Goal: Task Accomplishment & Management: Use online tool/utility

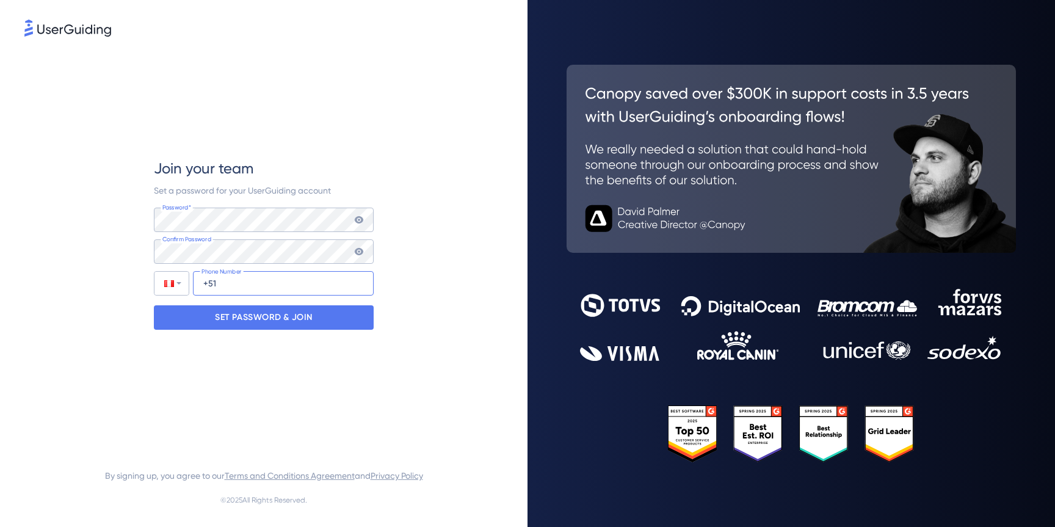
click at [264, 284] on input "+51" at bounding box center [283, 283] width 181 height 24
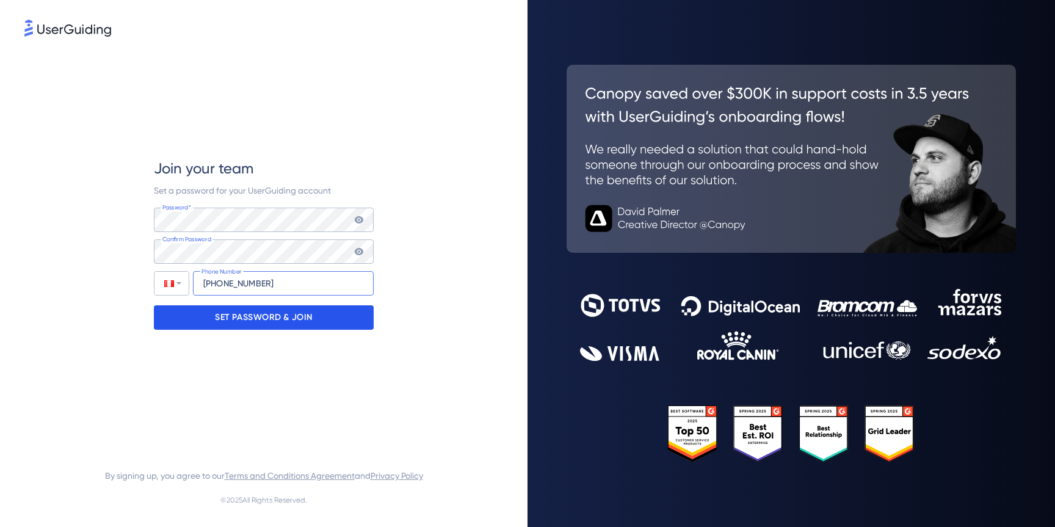
type input "[PHONE_NUMBER]"
click at [252, 324] on p "SET PASSWORD & JOIN" at bounding box center [264, 318] width 98 height 20
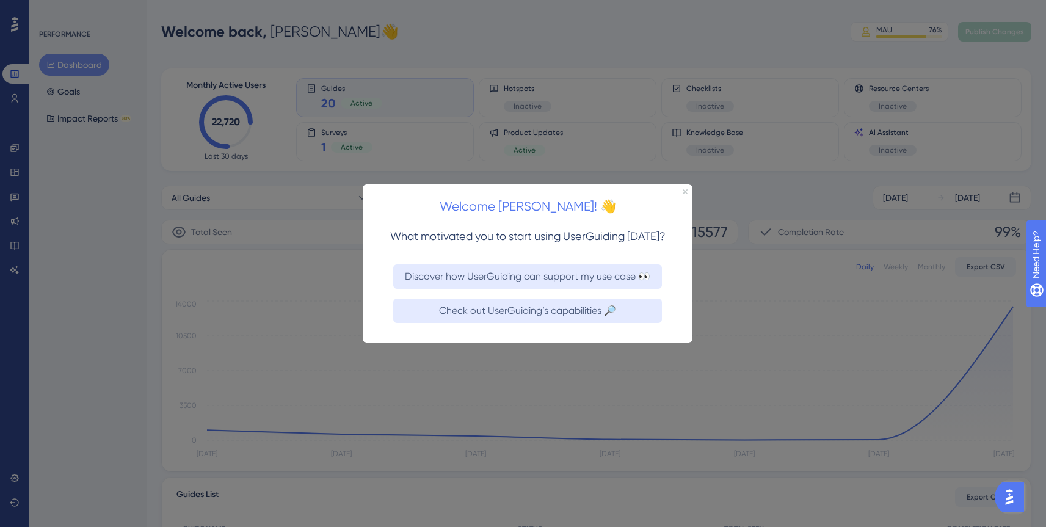
click at [757, 37] on div at bounding box center [523, 263] width 1046 height 527
click at [685, 194] on div "Welcome [PERSON_NAME]! 👋" at bounding box center [528, 203] width 330 height 38
click at [685, 191] on icon "Close Preview" at bounding box center [685, 191] width 5 height 5
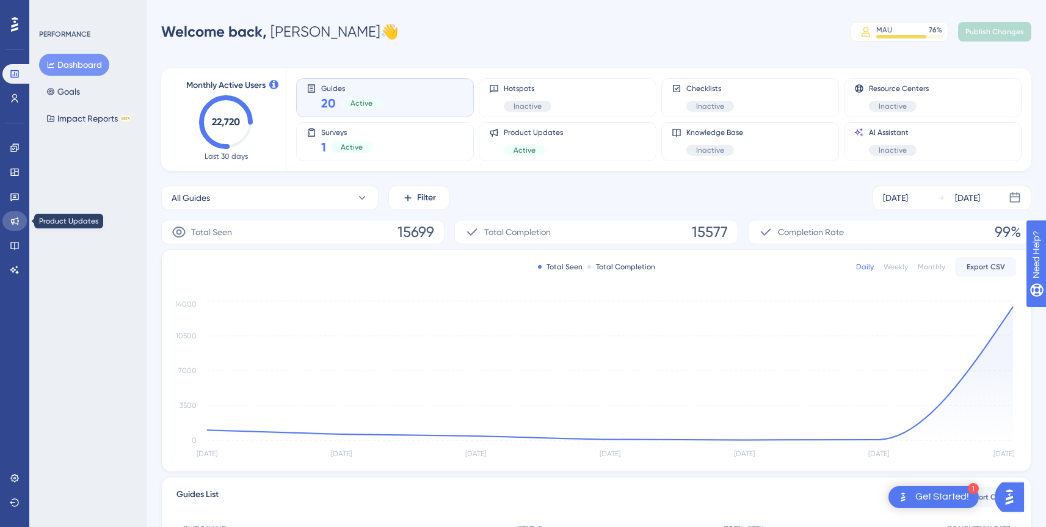
click at [12, 228] on link at bounding box center [14, 221] width 24 height 20
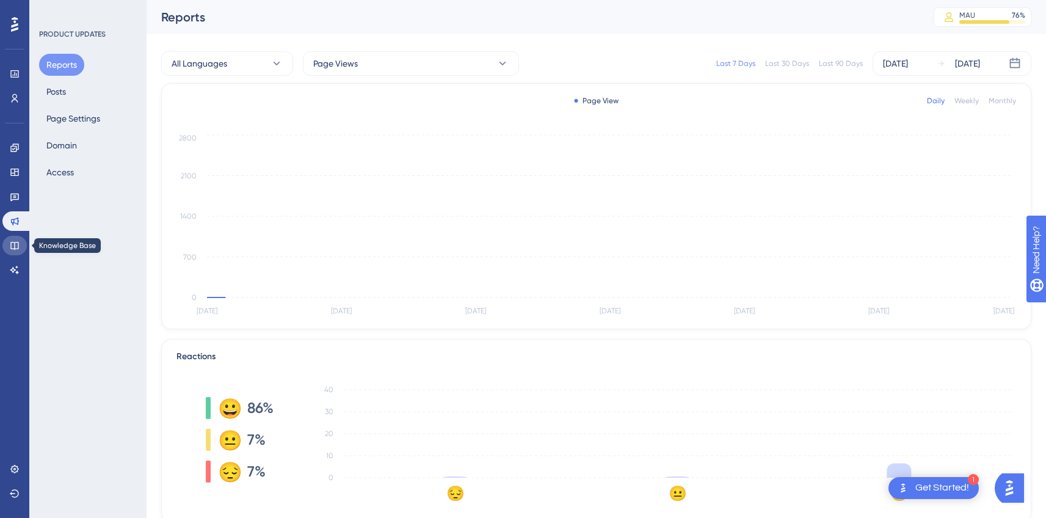
click at [11, 242] on icon at bounding box center [14, 246] width 8 height 8
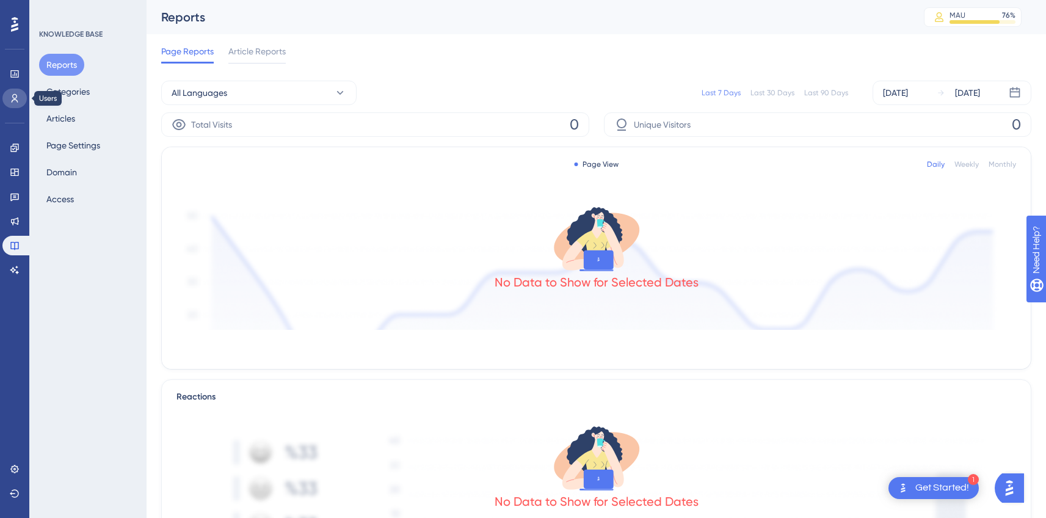
click at [18, 91] on link at bounding box center [14, 99] width 24 height 20
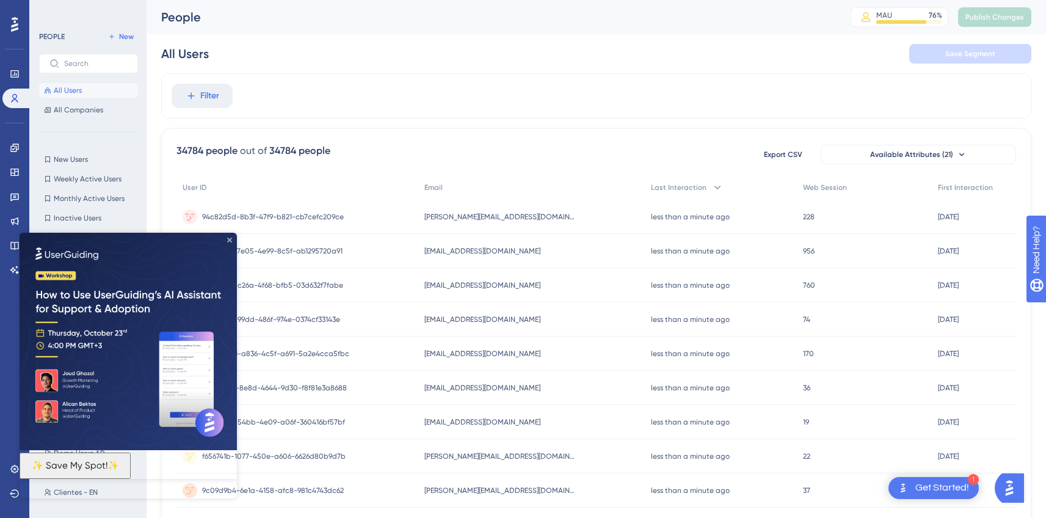
click at [227, 239] on icon "Close Preview" at bounding box center [229, 240] width 5 height 5
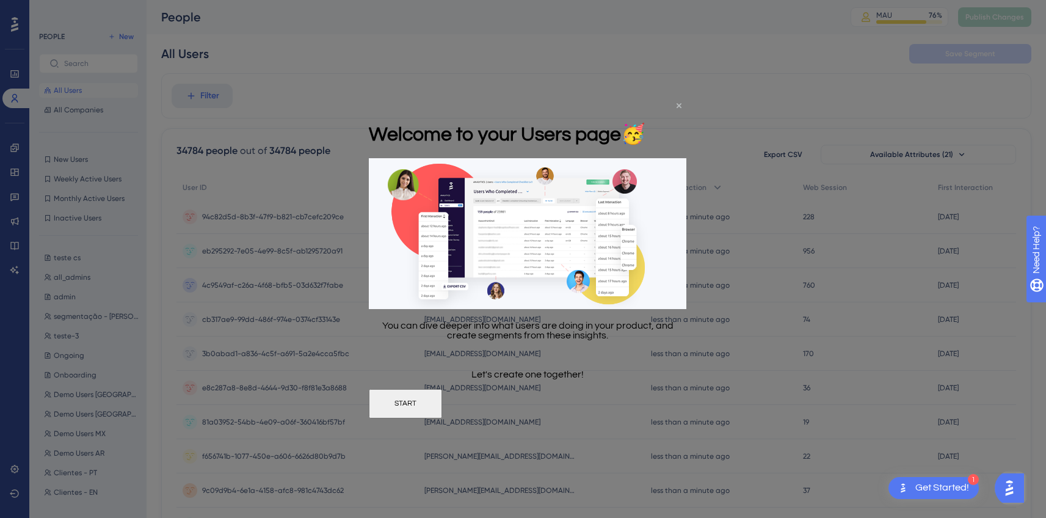
click at [678, 106] on icon "Close Preview" at bounding box center [679, 105] width 5 height 5
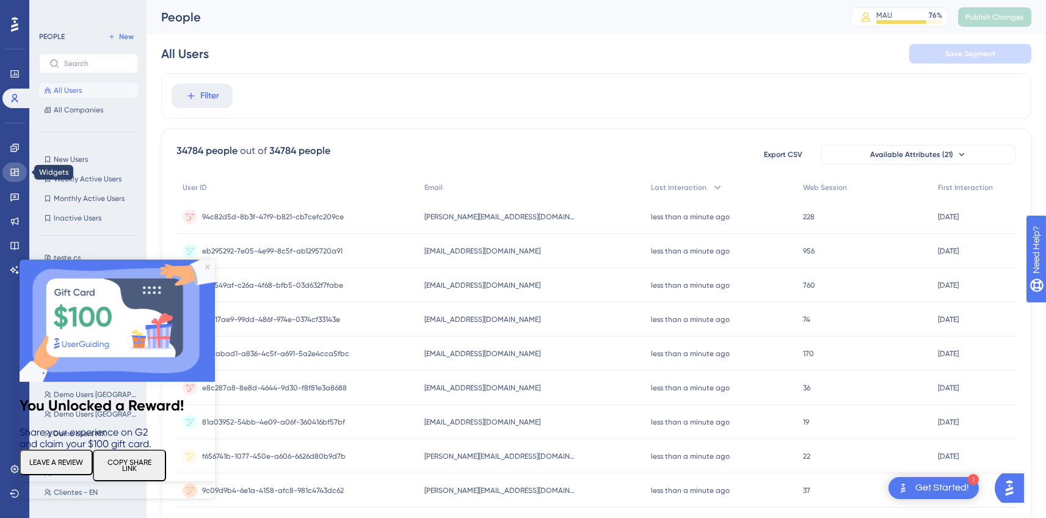
click at [16, 175] on icon at bounding box center [14, 172] width 8 height 7
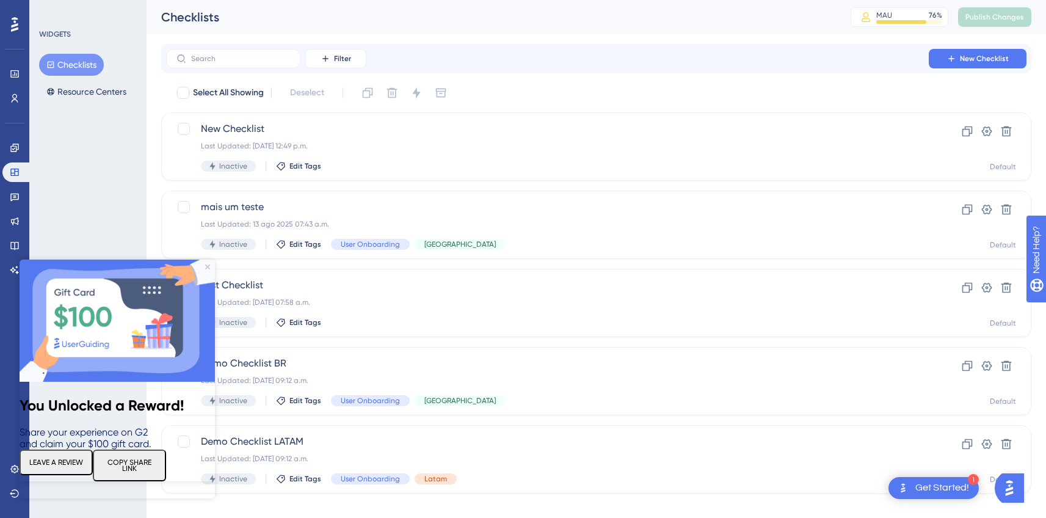
click at [150, 161] on div "Performance Users Engagement Widgets Feedback Product Updates Knowledge Base AI…" at bounding box center [597, 256] width 900 height 513
drag, startPoint x: 206, startPoint y: 267, endPoint x: 224, endPoint y: 526, distance: 260.2
click at [206, 267] on icon "Close Preview" at bounding box center [207, 266] width 5 height 5
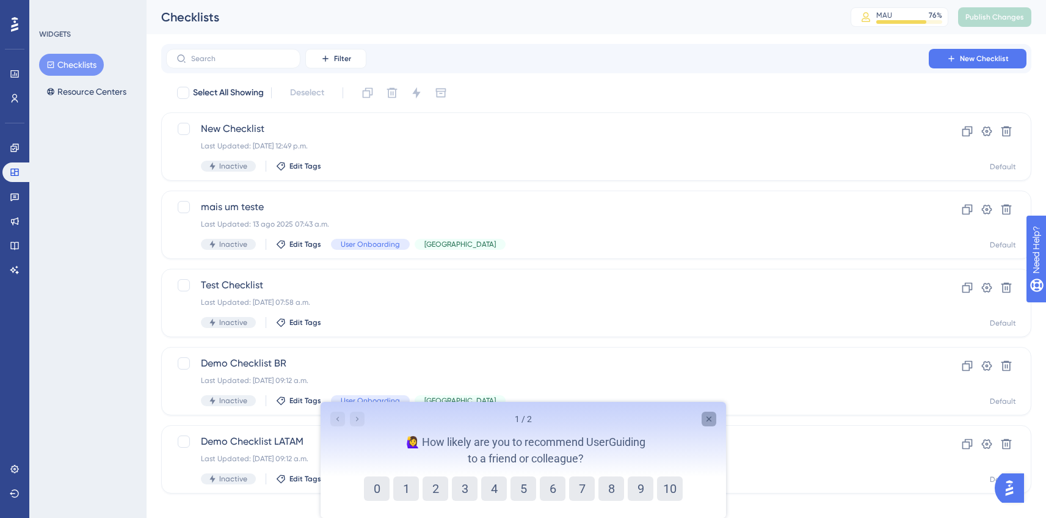
click at [707, 418] on icon "Close survey" at bounding box center [708, 418] width 5 height 5
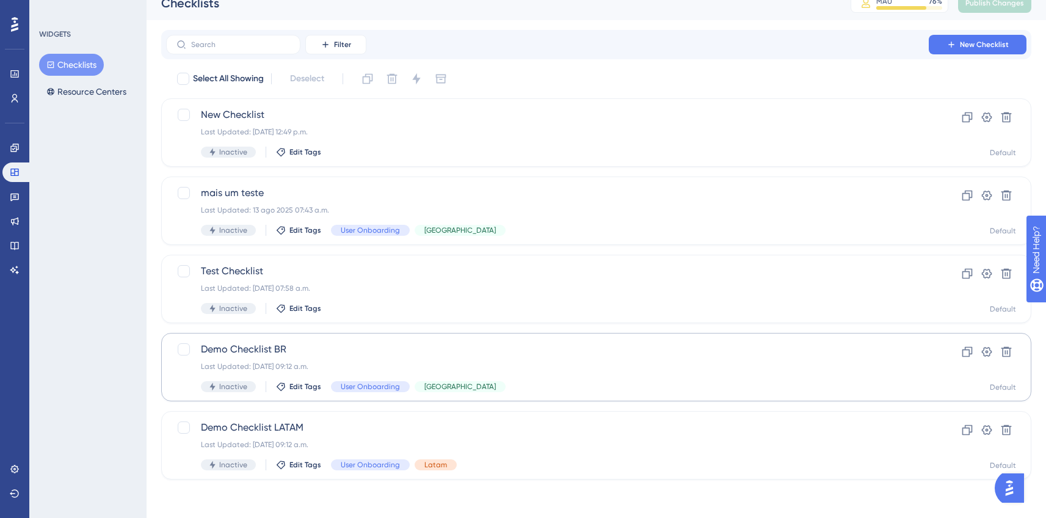
scroll to position [15, 0]
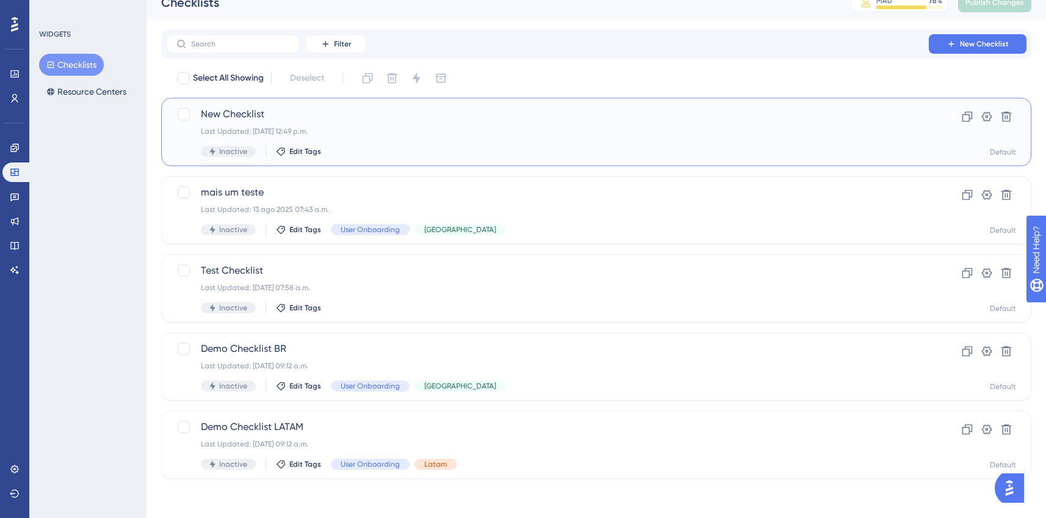
click at [225, 114] on span "New Checklist" at bounding box center [547, 114] width 693 height 15
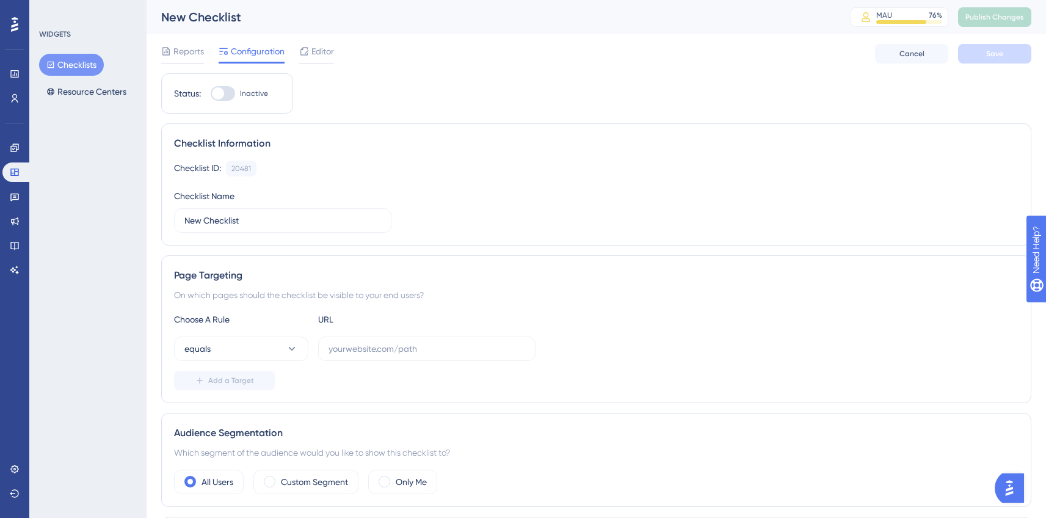
click at [15, 26] on icon at bounding box center [14, 24] width 7 height 16
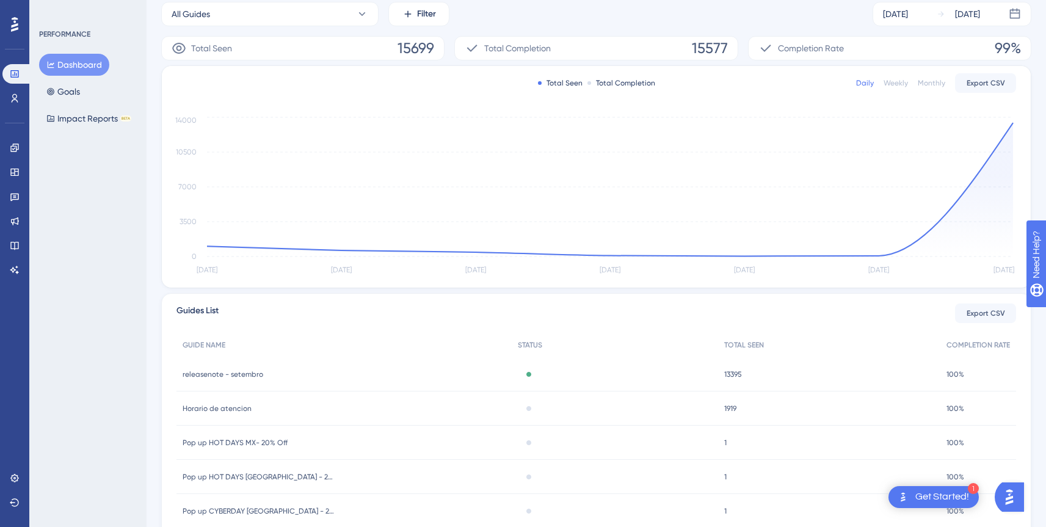
scroll to position [46, 0]
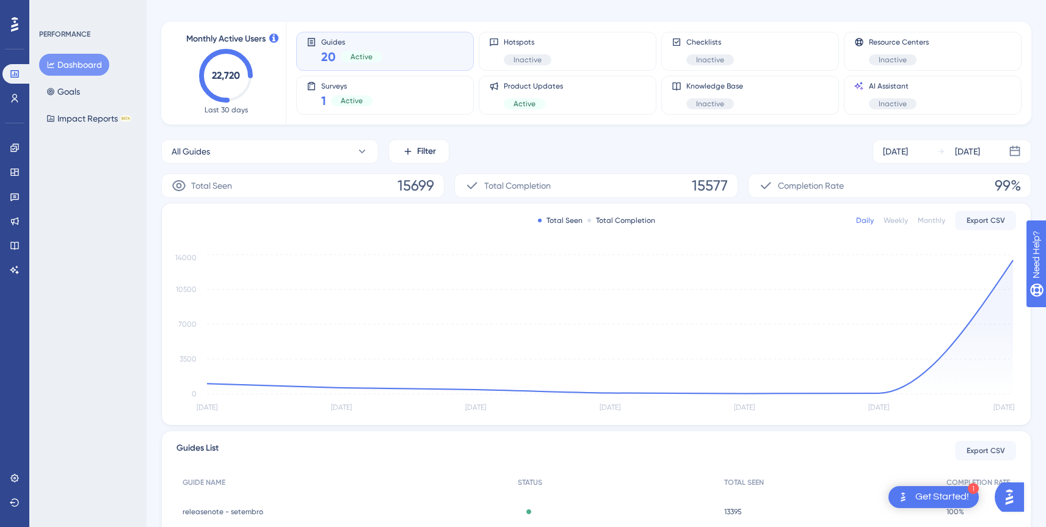
click at [930, 494] on div "Get Started!" at bounding box center [942, 496] width 54 height 13
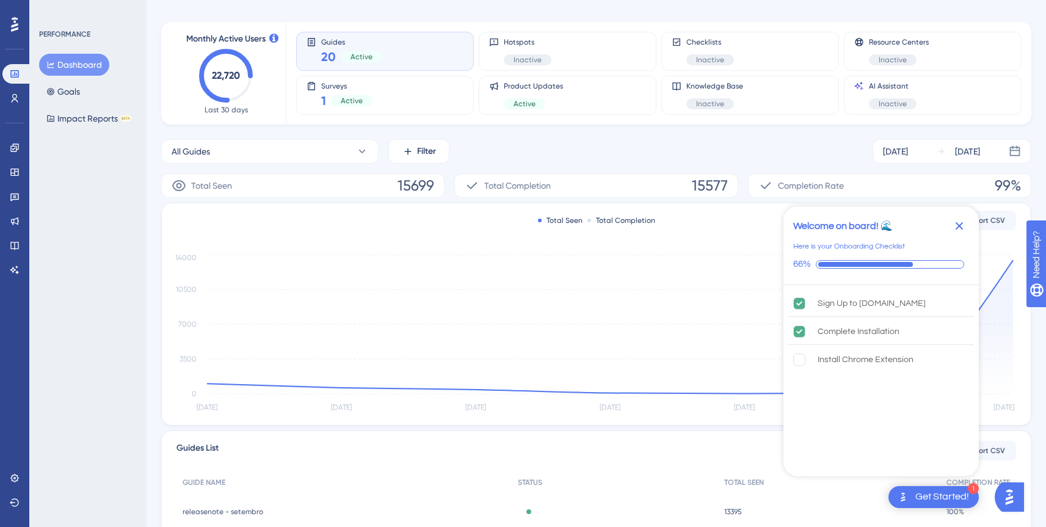
click at [103, 323] on div "PERFORMANCE Dashboard Goals Impact Reports BETA" at bounding box center [87, 263] width 117 height 527
click at [961, 222] on icon "Close Checklist" at bounding box center [959, 226] width 15 height 15
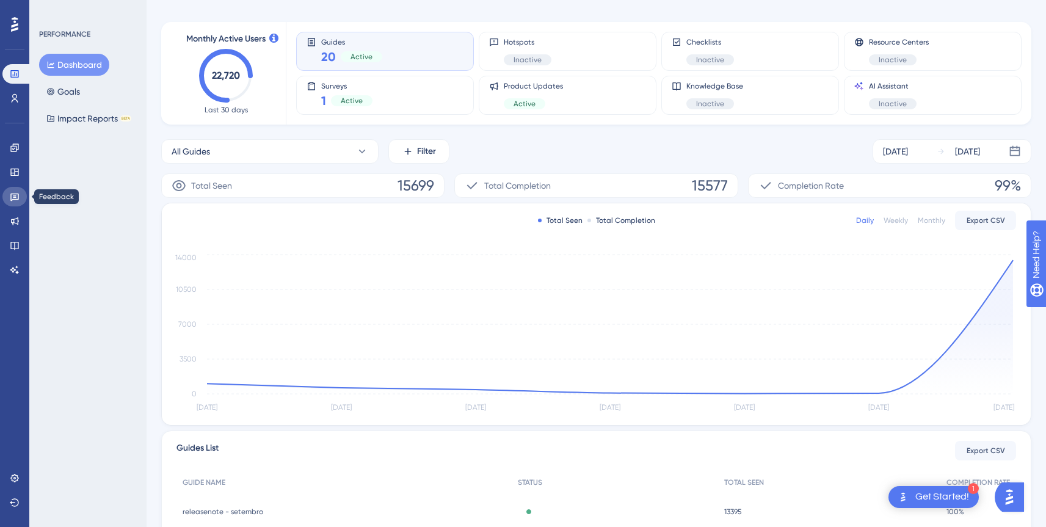
click at [17, 200] on icon at bounding box center [14, 198] width 9 height 8
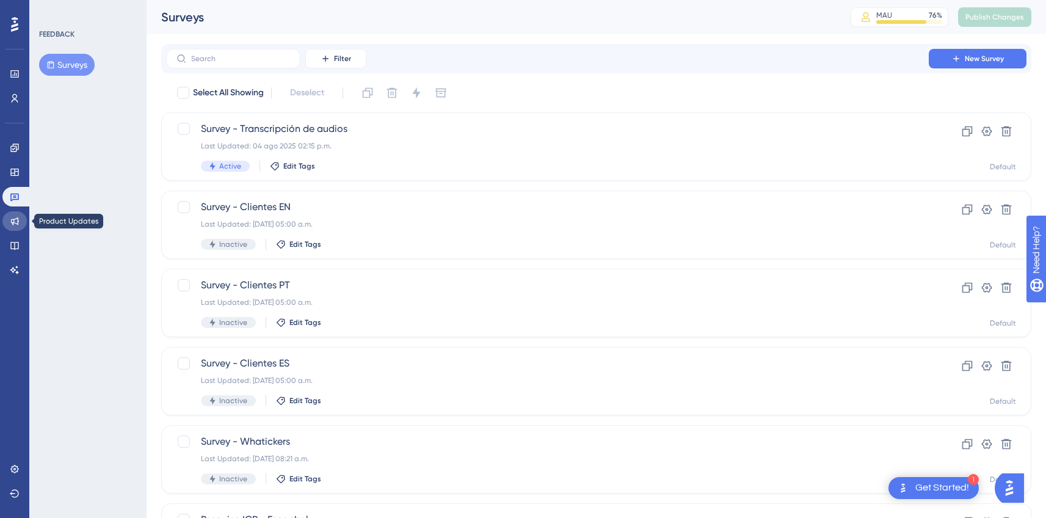
click at [14, 214] on link at bounding box center [14, 221] width 24 height 20
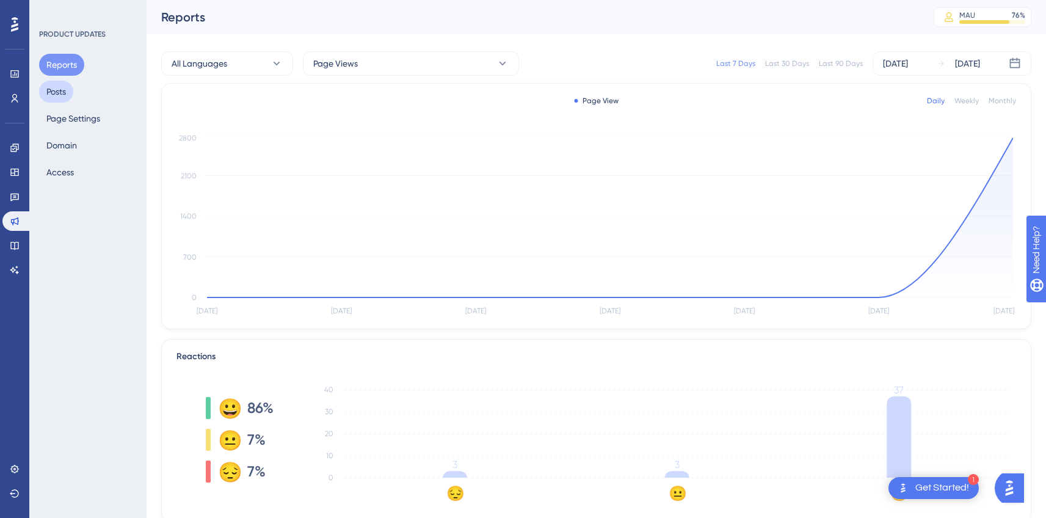
click at [57, 89] on button "Posts" at bounding box center [56, 92] width 34 height 22
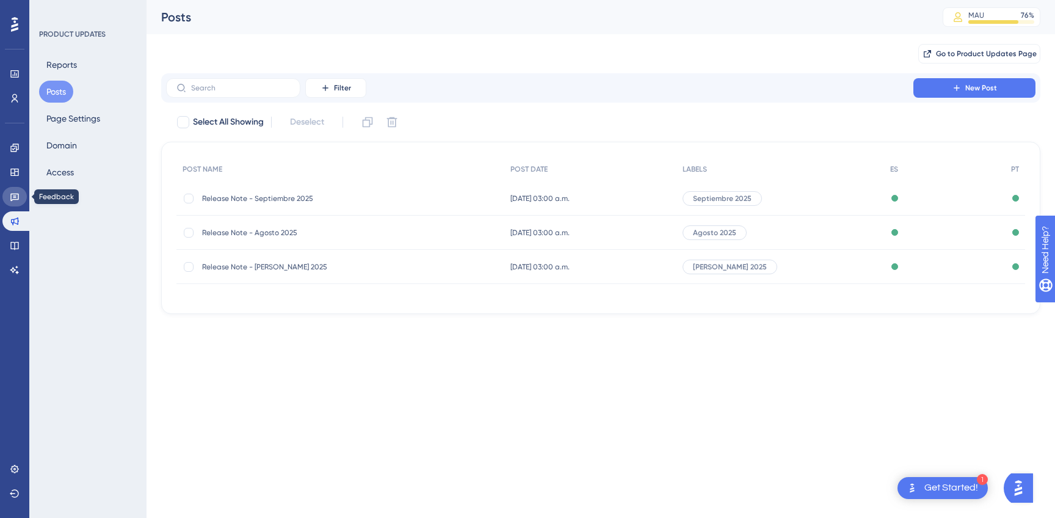
click at [10, 194] on icon at bounding box center [15, 197] width 10 height 10
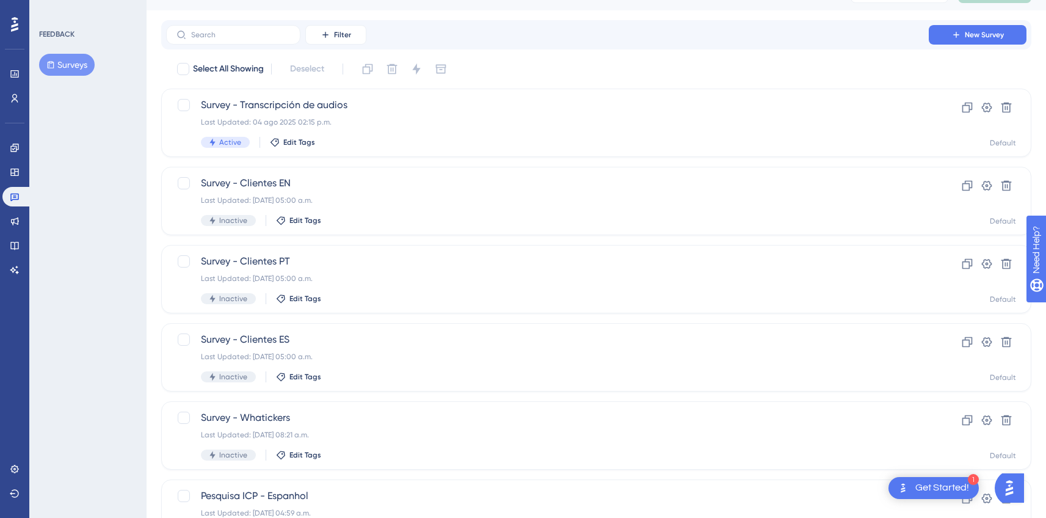
scroll to position [23, 0]
click at [18, 171] on icon at bounding box center [14, 172] width 8 height 7
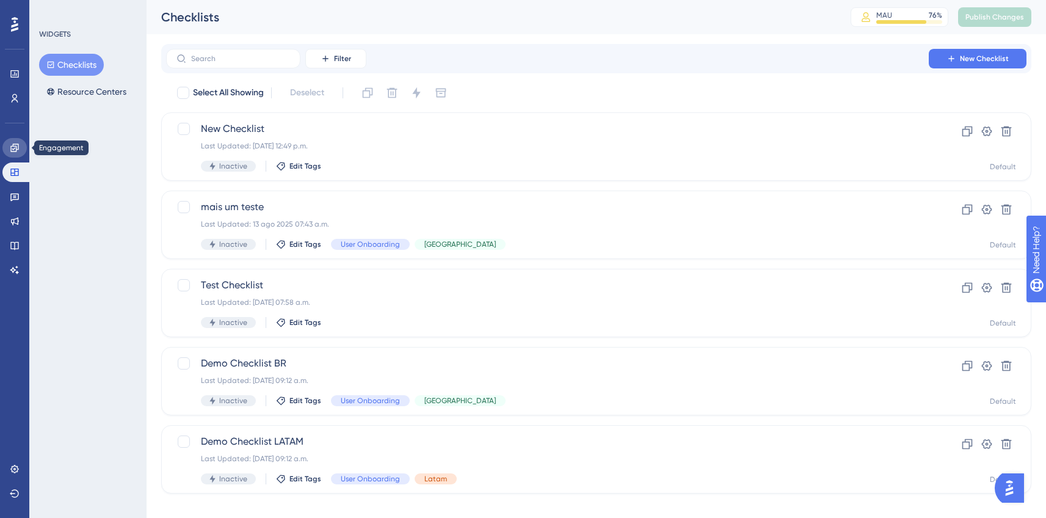
click at [13, 153] on link at bounding box center [14, 148] width 24 height 20
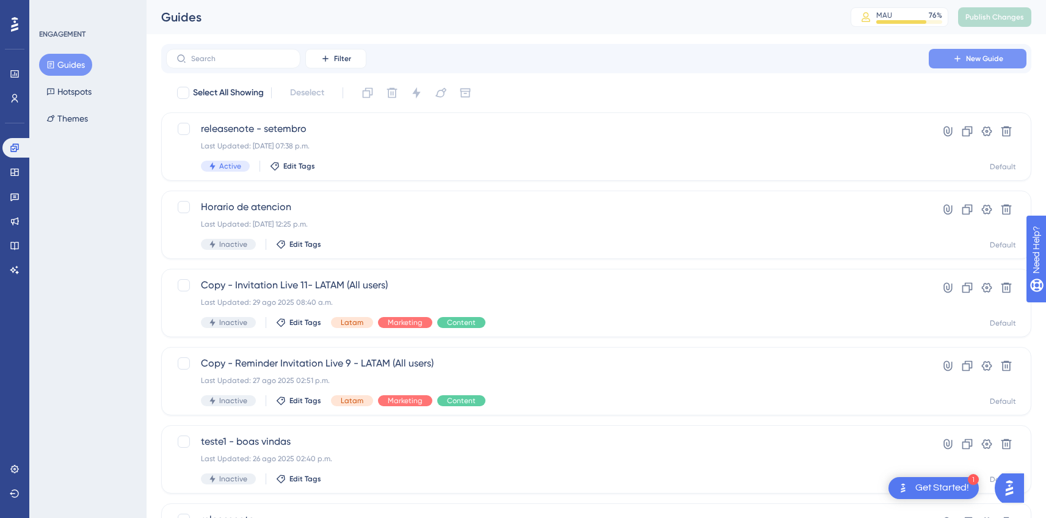
click at [958, 59] on icon at bounding box center [958, 59] width 10 height 10
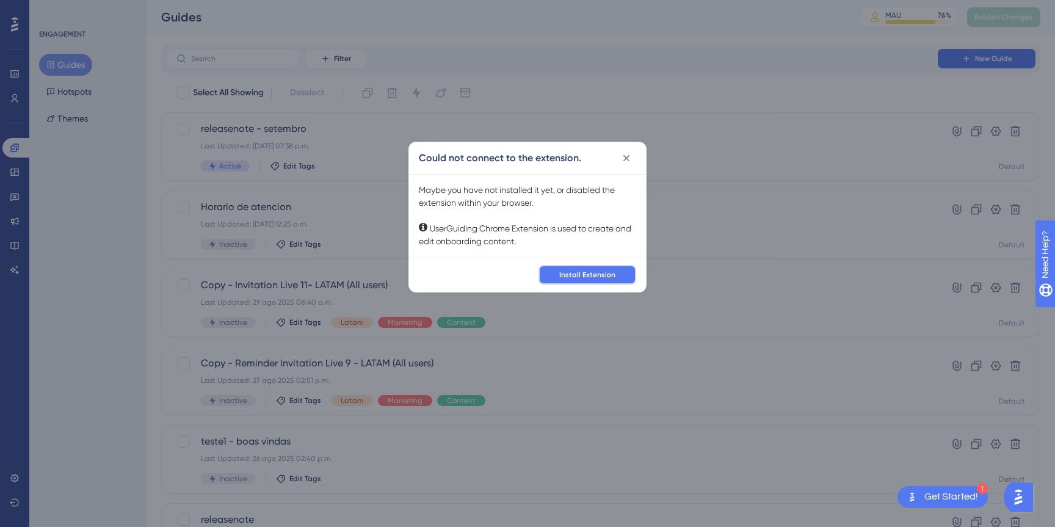
click at [570, 273] on span "Install Extension" at bounding box center [587, 275] width 56 height 10
